Goal: Information Seeking & Learning: Learn about a topic

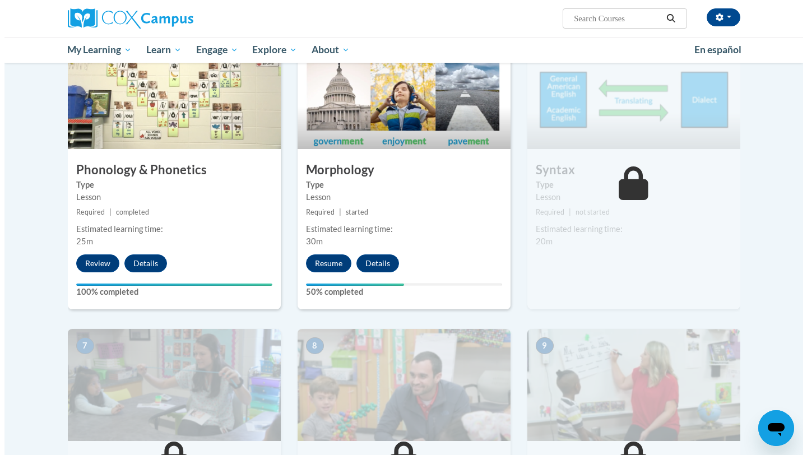
scroll to position [567, 0]
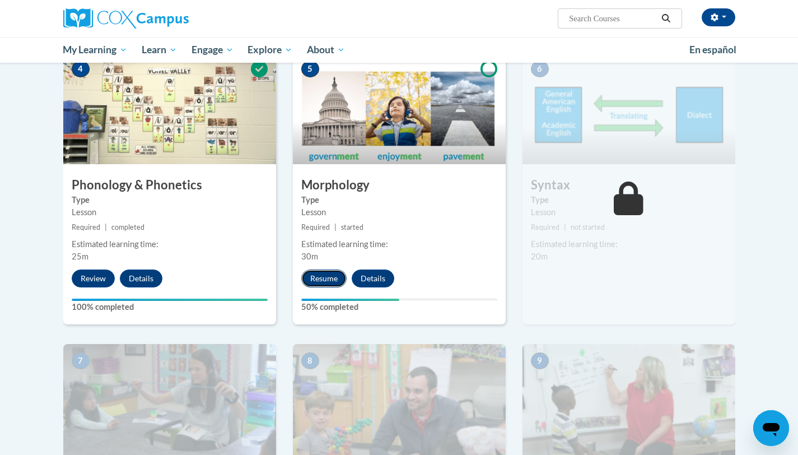
click at [323, 278] on button "Resume" at bounding box center [323, 279] width 45 height 18
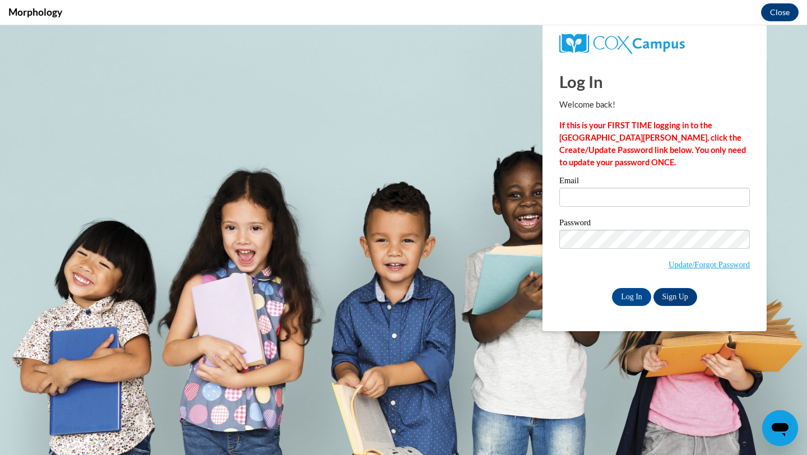
scroll to position [0, 0]
type input "kastab@uwplatt.edu"
click at [400, 296] on input "Log In" at bounding box center [631, 297] width 39 height 18
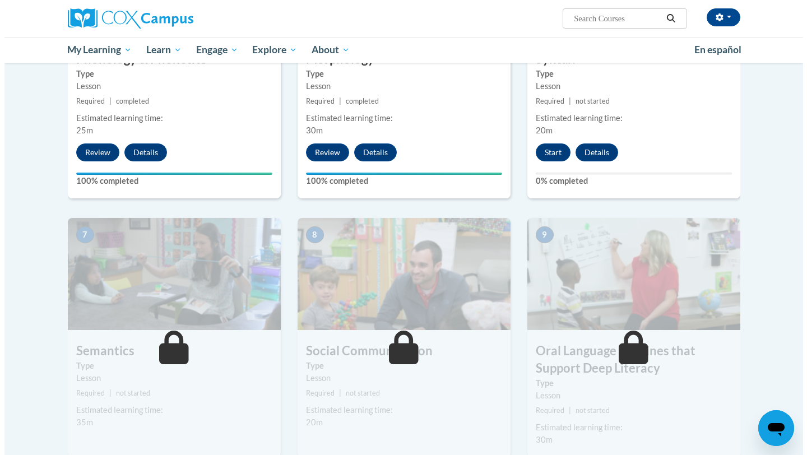
scroll to position [686, 0]
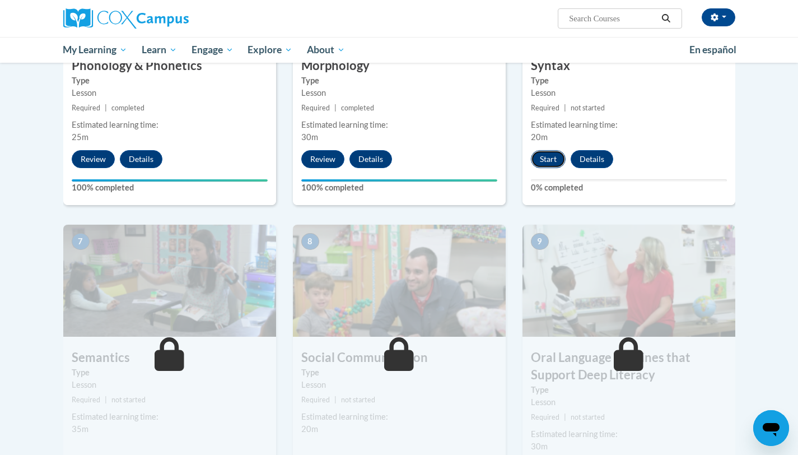
click at [551, 155] on button "Start" at bounding box center [548, 159] width 35 height 18
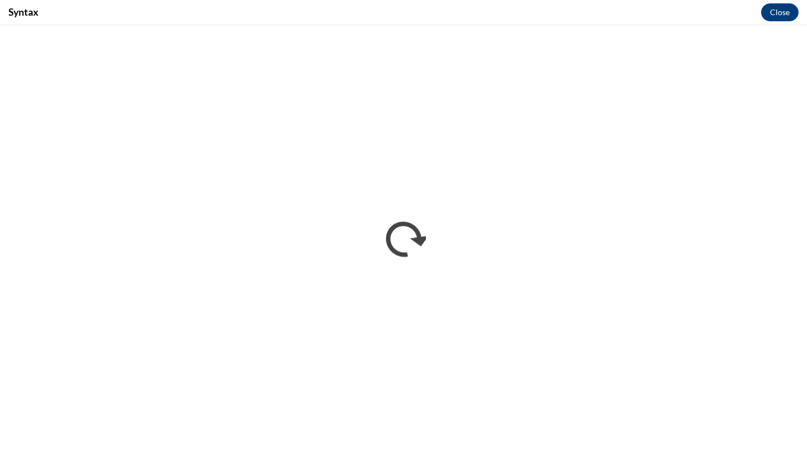
scroll to position [0, 0]
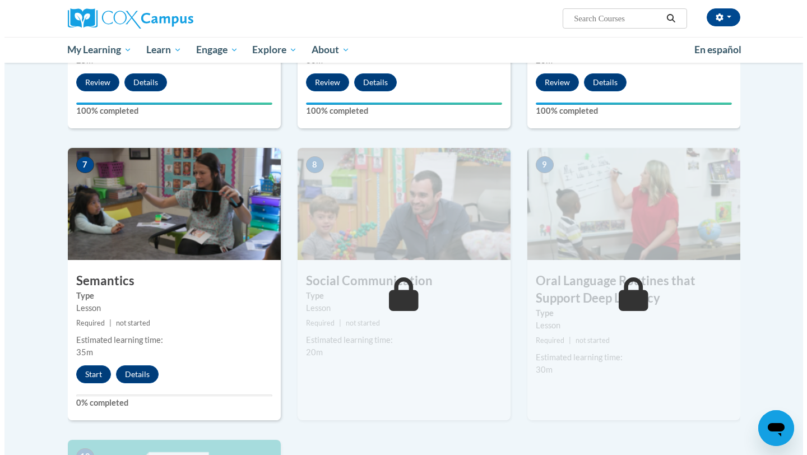
scroll to position [791, 0]
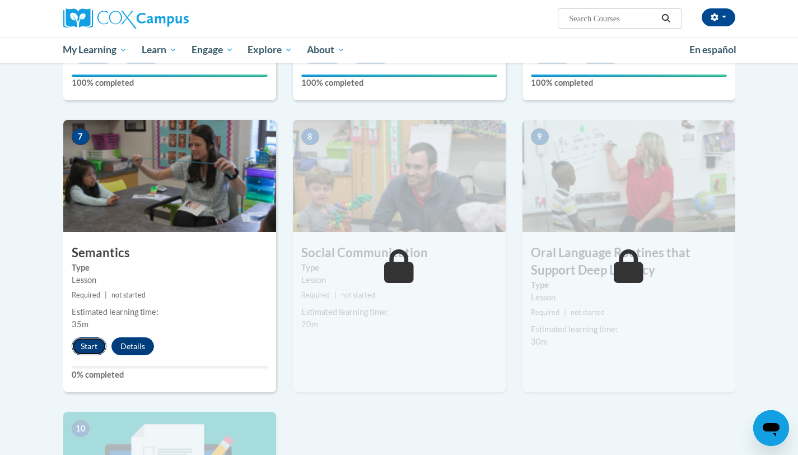
click at [95, 346] on button "Start" at bounding box center [89, 346] width 35 height 18
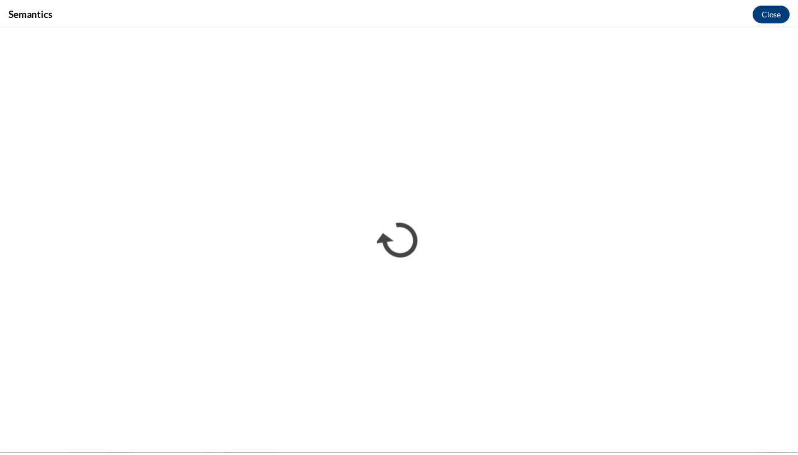
scroll to position [0, 0]
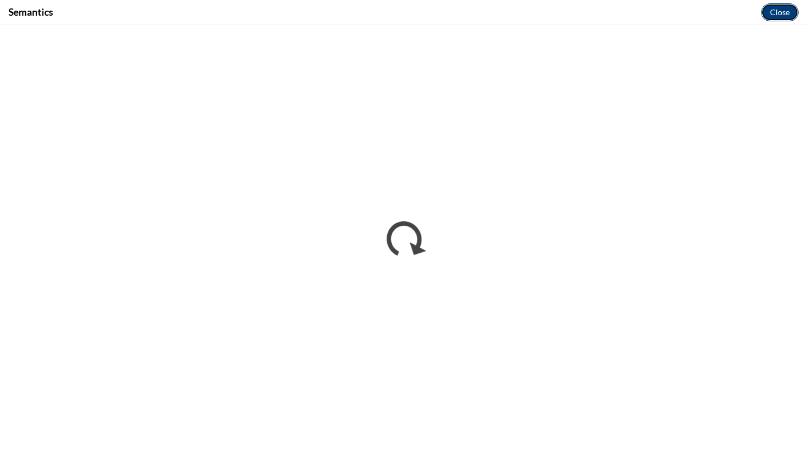
click at [773, 13] on button "Close" at bounding box center [780, 12] width 38 height 18
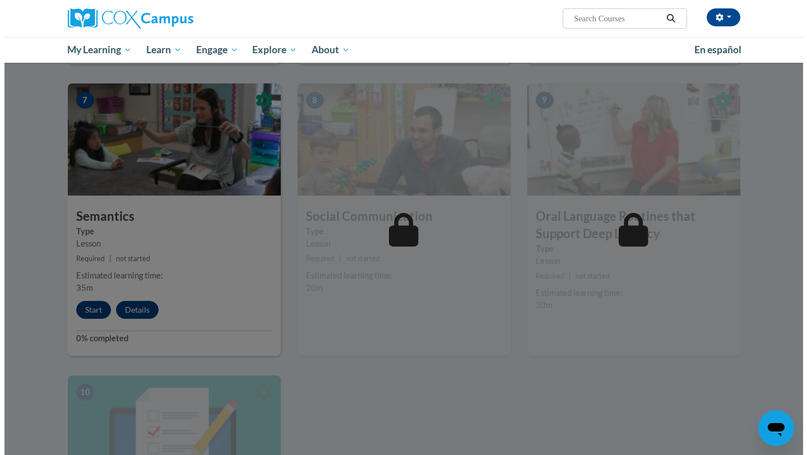
scroll to position [834, 0]
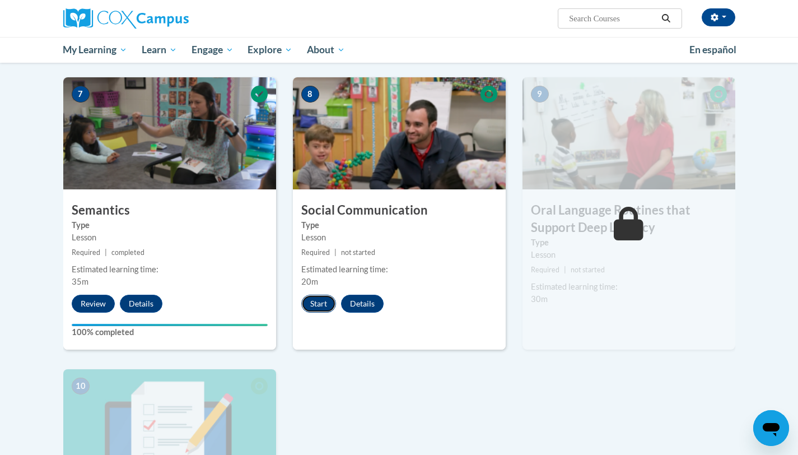
click at [318, 304] on button "Start" at bounding box center [318, 304] width 35 height 18
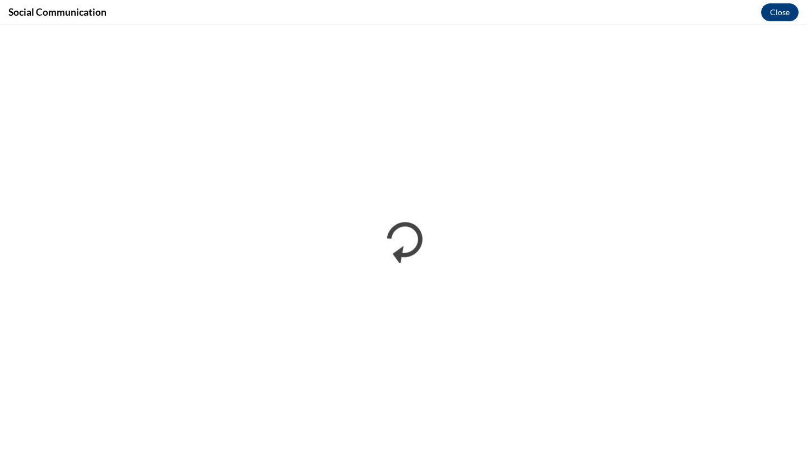
scroll to position [0, 0]
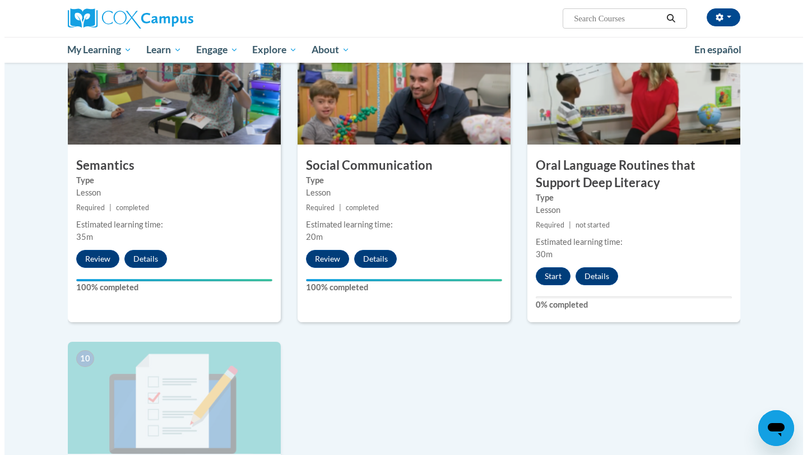
scroll to position [877, 0]
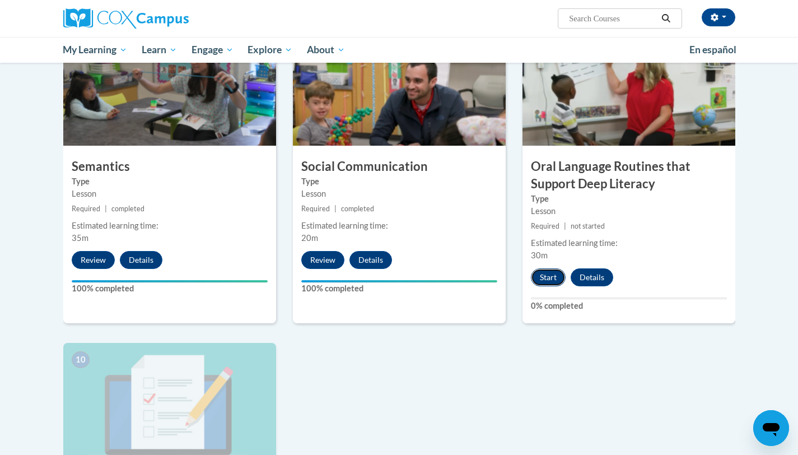
click at [556, 273] on button "Start" at bounding box center [548, 277] width 35 height 18
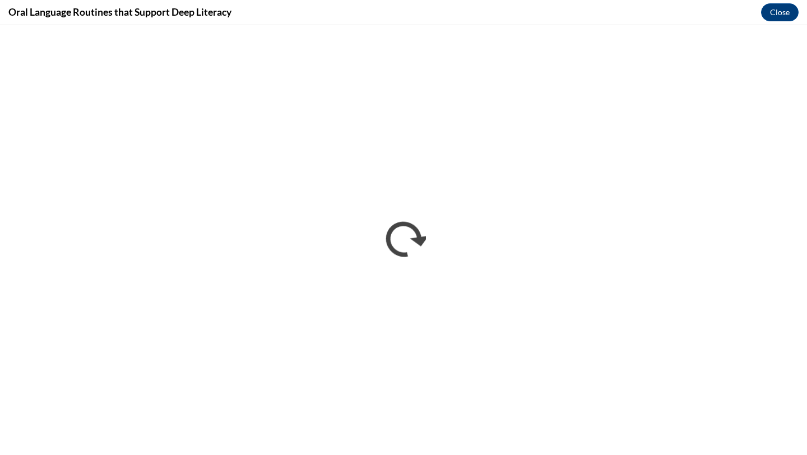
scroll to position [0, 0]
